Goal: Task Accomplishment & Management: Manage account settings

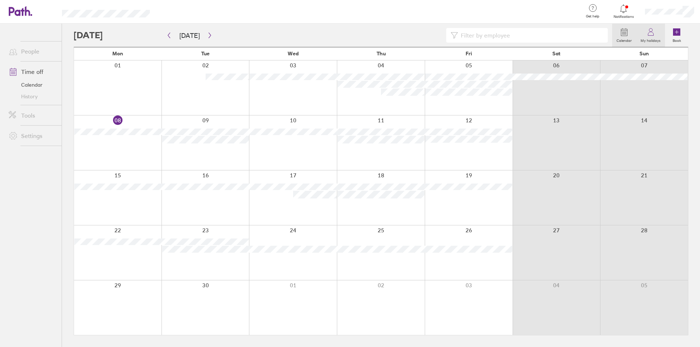
click at [647, 34] on icon at bounding box center [650, 32] width 9 height 9
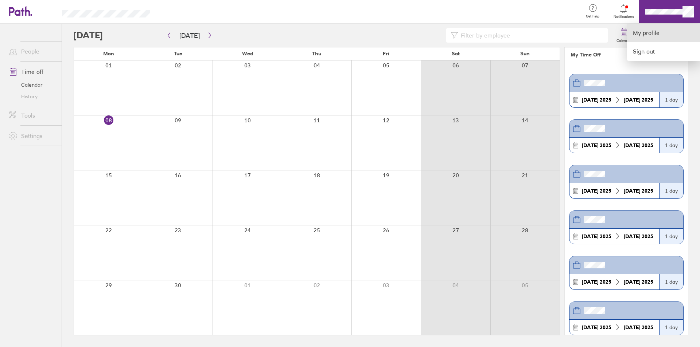
click at [651, 34] on link "My profile" at bounding box center [663, 33] width 73 height 19
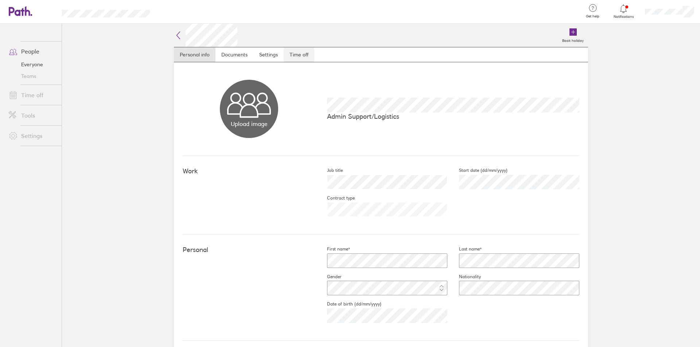
click at [299, 53] on link "Time off" at bounding box center [299, 54] width 31 height 15
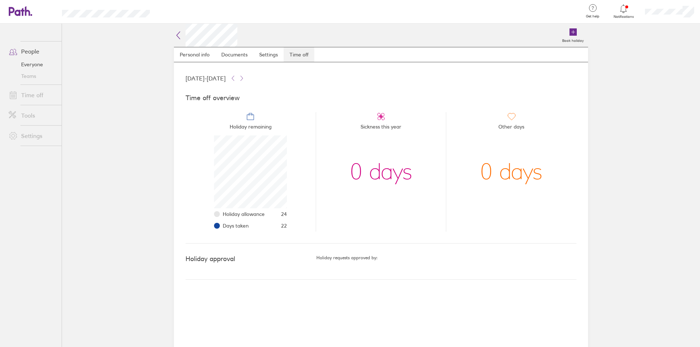
scroll to position [73, 73]
click at [30, 15] on icon at bounding box center [27, 10] width 5 height 9
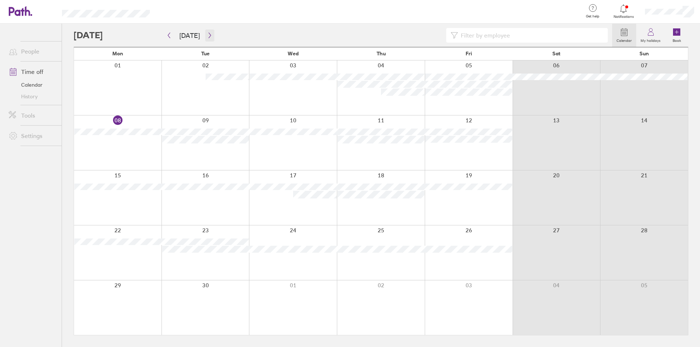
click at [207, 33] on icon "button" at bounding box center [209, 35] width 5 height 6
